Goal: Navigation & Orientation: Find specific page/section

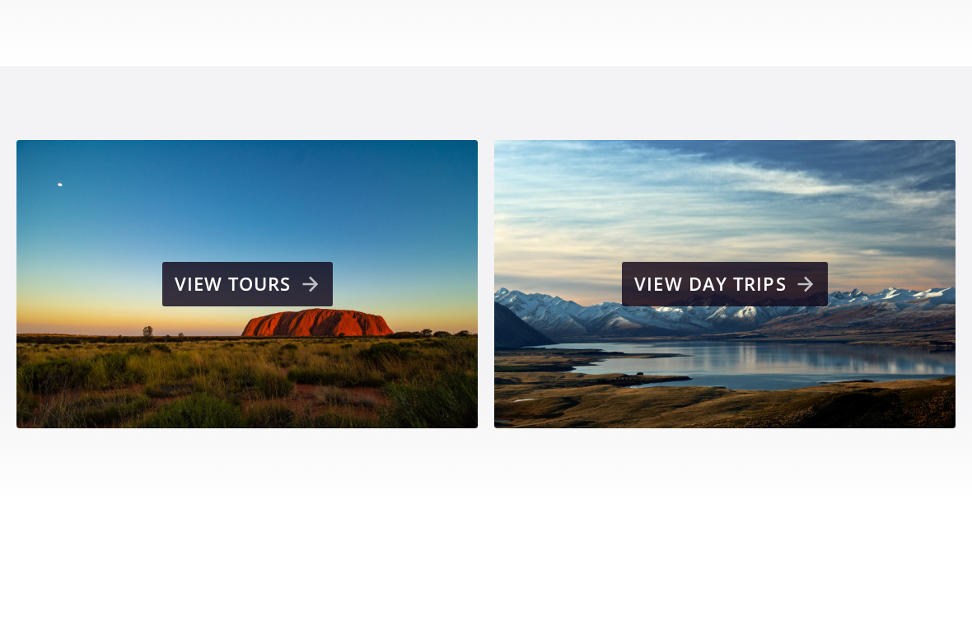
scroll to position [965, 0]
click at [302, 330] on div "View tours" at bounding box center [250, 346] width 150 height 33
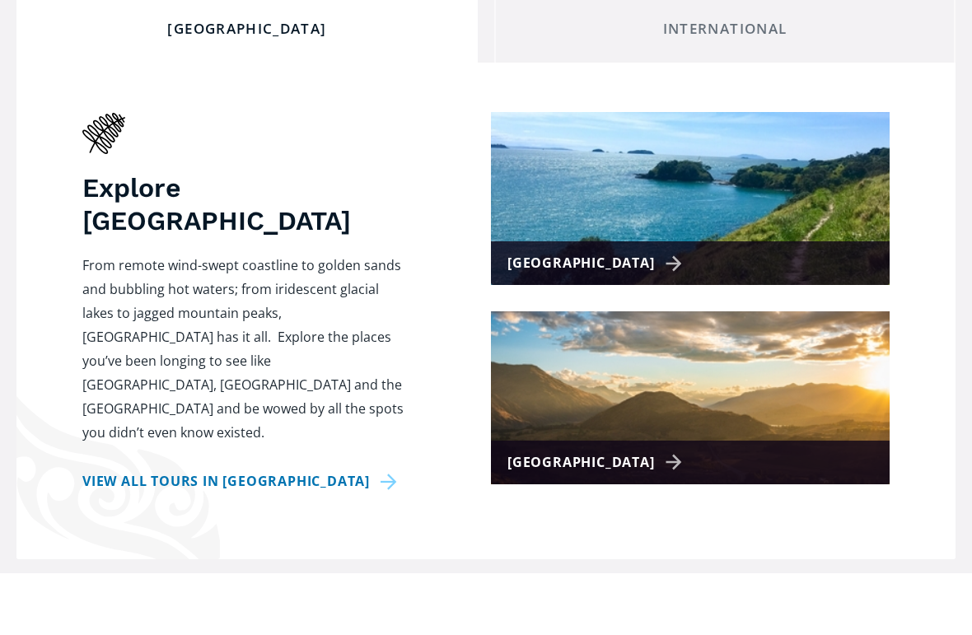
scroll to position [592, 0]
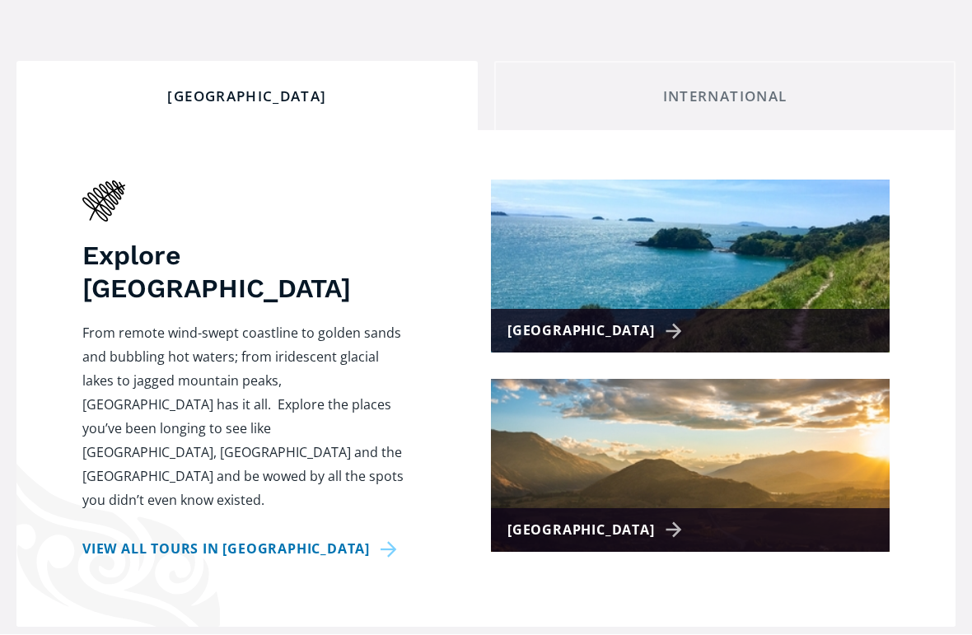
click at [817, 277] on img at bounding box center [690, 267] width 399 height 173
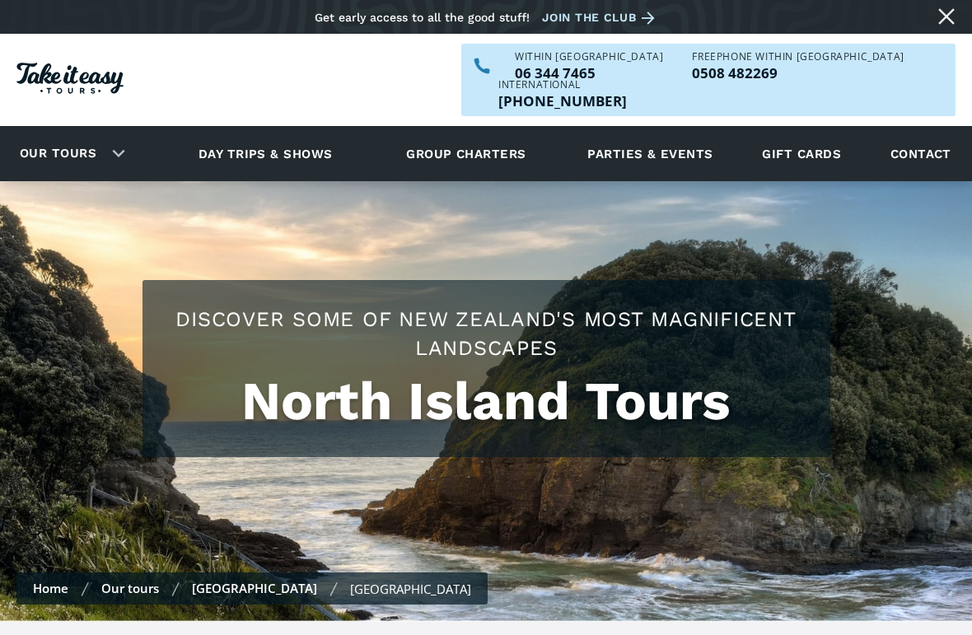
click at [80, 134] on link "Our tours" at bounding box center [57, 153] width 101 height 39
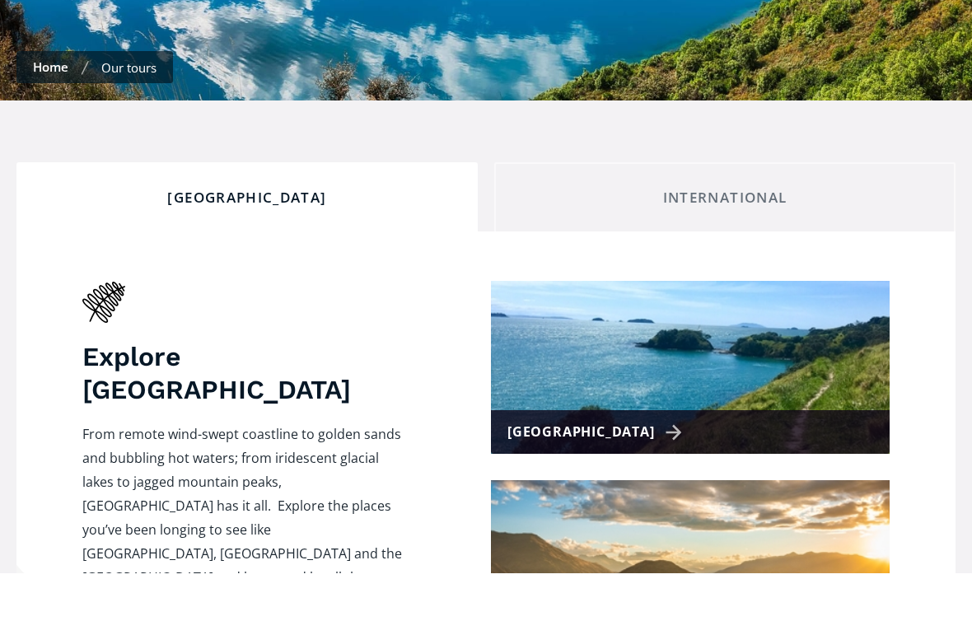
scroll to position [475, 0]
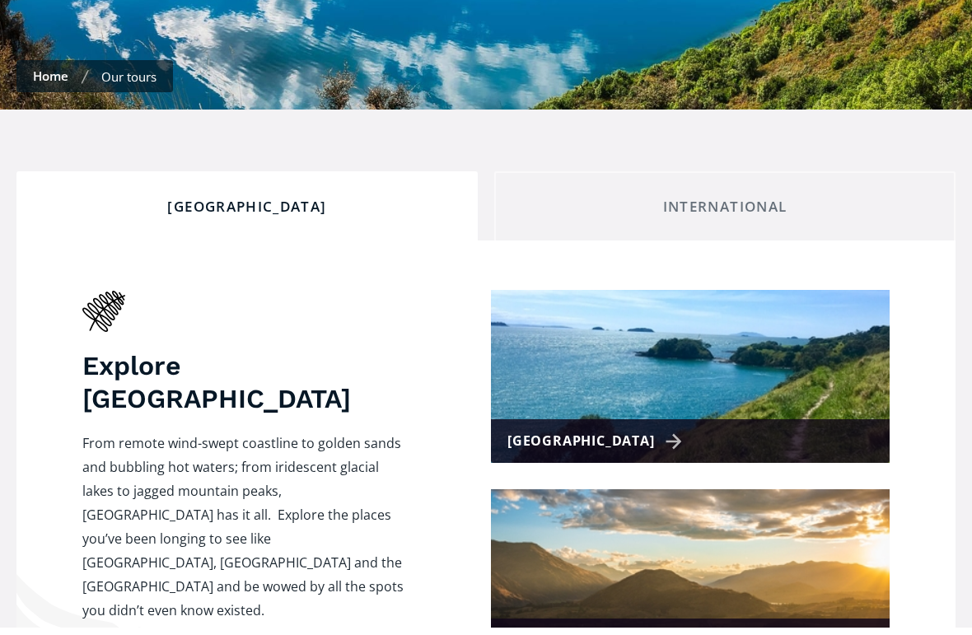
click at [691, 224] on div "International" at bounding box center [724, 215] width 433 height 18
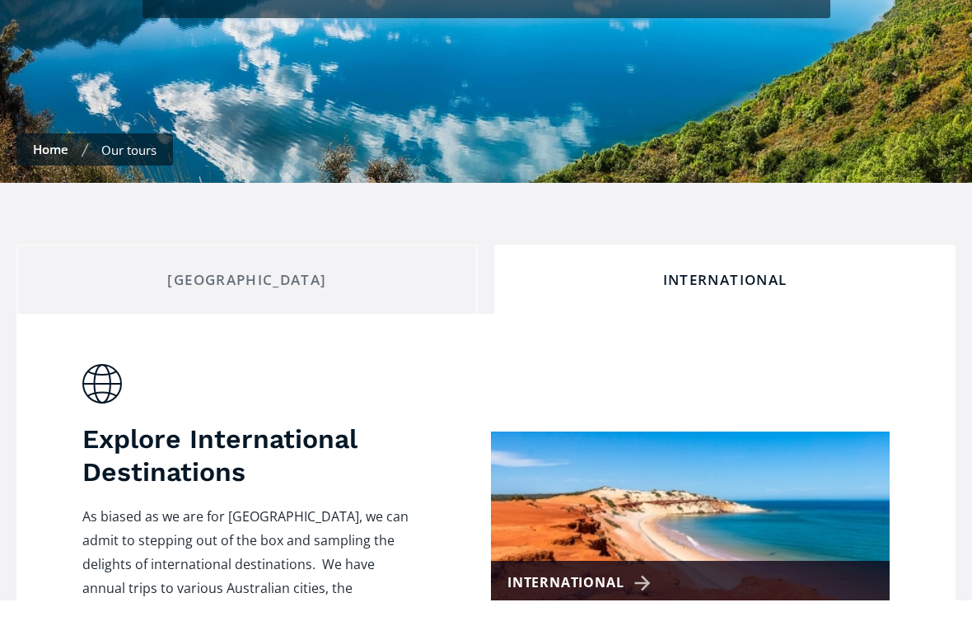
scroll to position [655, 0]
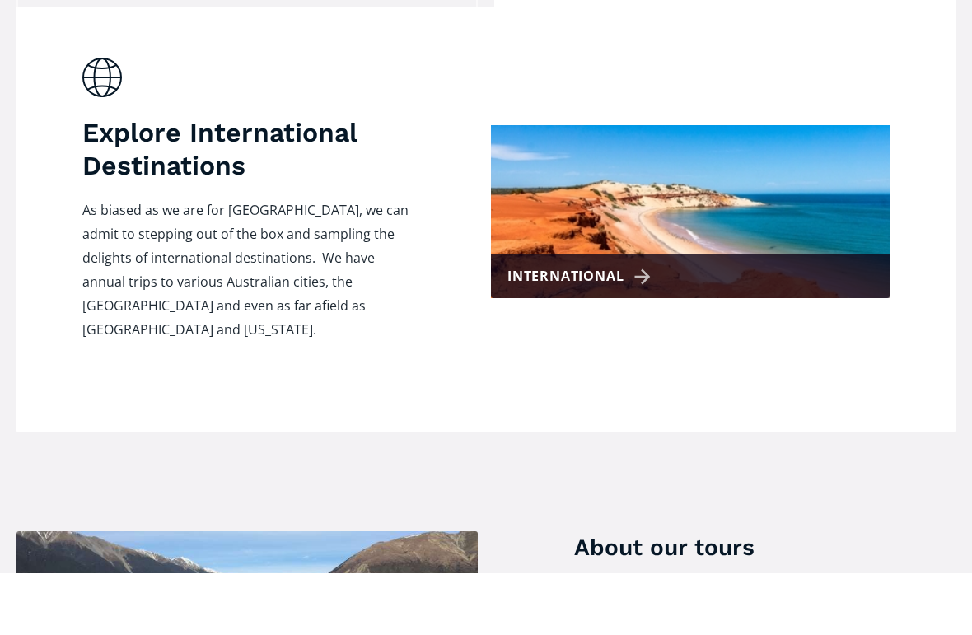
click at [845, 316] on div "International" at bounding box center [690, 338] width 399 height 44
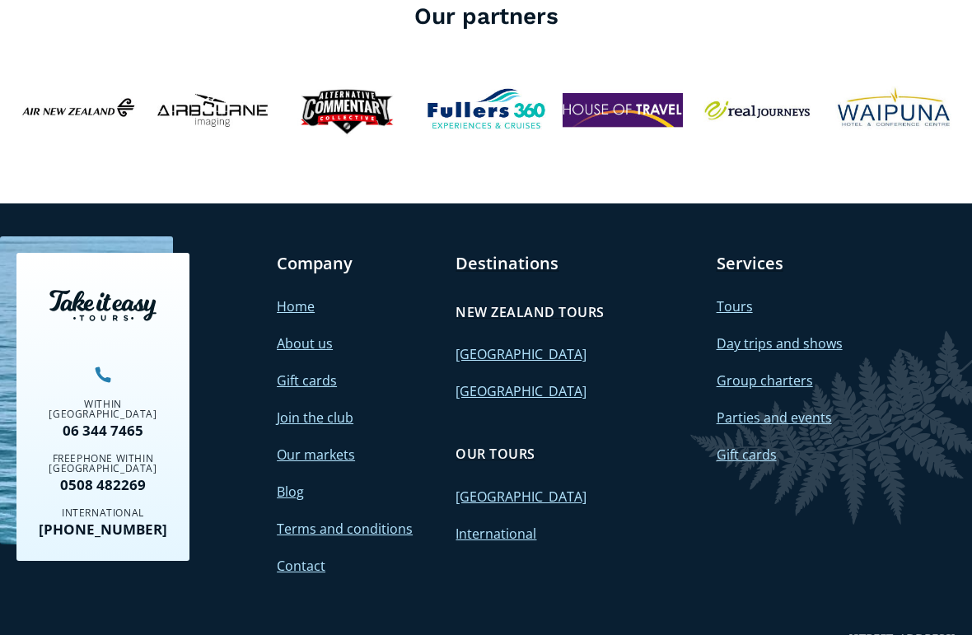
scroll to position [3345, 0]
